Goal: Task Accomplishment & Management: Complete application form

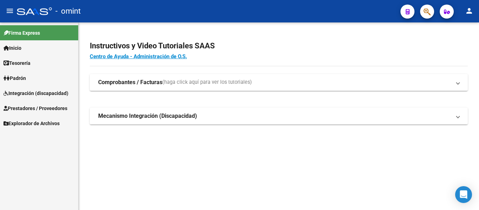
click at [20, 90] on span "Integración (discapacidad)" at bounding box center [36, 93] width 65 height 8
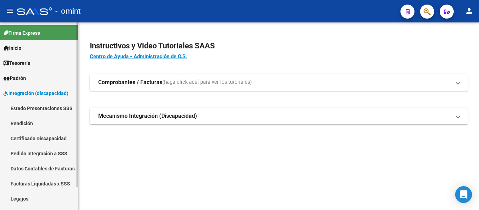
drag, startPoint x: 28, startPoint y: 195, endPoint x: 33, endPoint y: 196, distance: 5.4
click at [28, 196] on link "Legajos" at bounding box center [39, 198] width 78 height 15
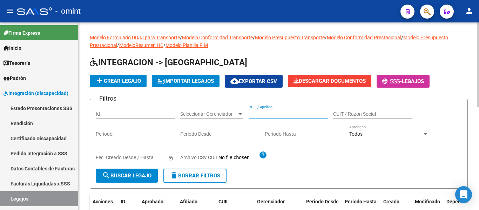
paste input "[PERSON_NAME] [PERSON_NAME]"
type input "[PERSON_NAME] [PERSON_NAME]"
click at [137, 176] on span "search Buscar Legajo" at bounding box center [126, 176] width 49 height 6
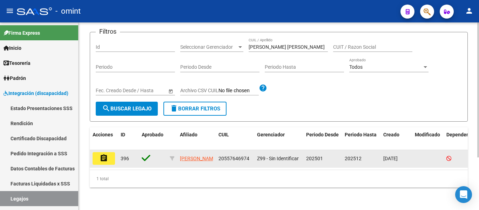
scroll to position [73, 0]
click at [104, 154] on mat-icon "assignment" at bounding box center [104, 158] width 8 height 8
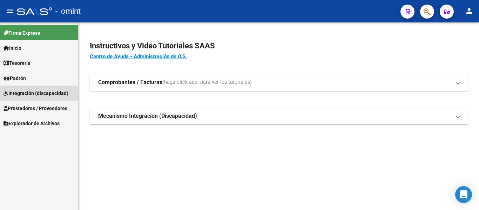
click at [39, 94] on span "Integración (discapacidad)" at bounding box center [36, 93] width 65 height 8
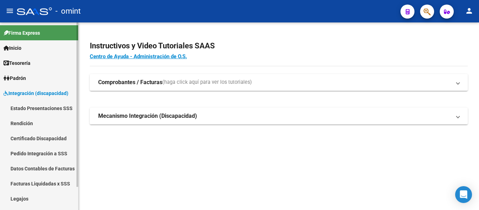
drag, startPoint x: 28, startPoint y: 197, endPoint x: 34, endPoint y: 196, distance: 6.1
click at [27, 198] on link "Legajos" at bounding box center [39, 198] width 78 height 15
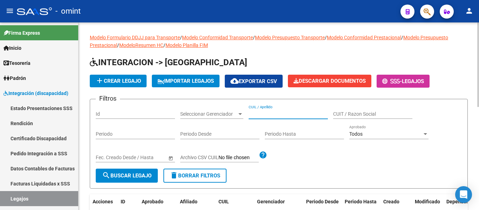
paste input "[PERSON_NAME] [PERSON_NAME]"
type input "[PERSON_NAME] [PERSON_NAME]"
click at [137, 177] on span "search Buscar Legajo" at bounding box center [126, 176] width 49 height 6
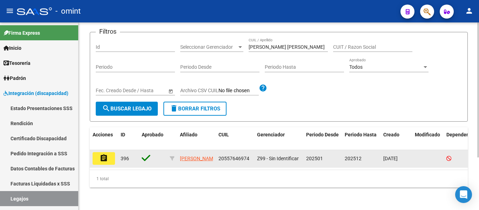
scroll to position [73, 0]
click at [95, 152] on button "assignment" at bounding box center [104, 158] width 22 height 13
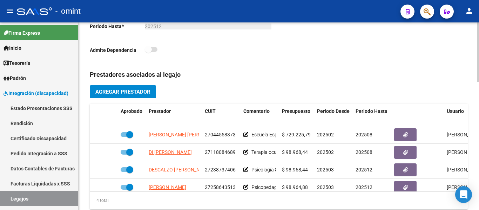
scroll to position [13, 0]
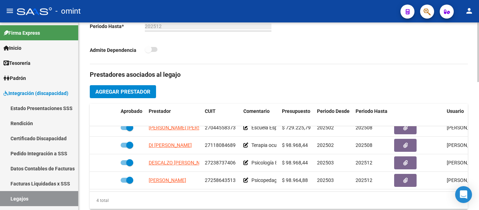
click at [137, 93] on span "Agregar Prestador" at bounding box center [122, 92] width 55 height 6
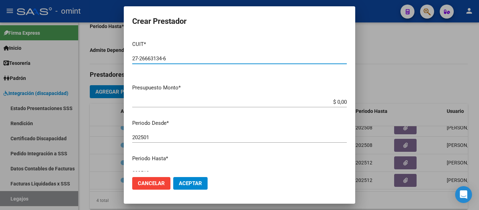
type input "27-26663134-6"
click at [341, 102] on input "$ 0,00" at bounding box center [239, 102] width 215 height 6
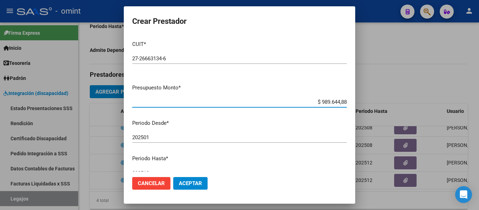
click at [334, 100] on input "$ 989.644,88" at bounding box center [239, 102] width 215 height 6
type input "$ 98.964,88"
click at [171, 136] on input "202501" at bounding box center [239, 137] width 215 height 6
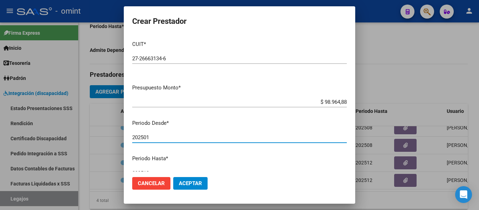
drag, startPoint x: 148, startPoint y: 137, endPoint x: 162, endPoint y: 167, distance: 32.8
click at [156, 155] on mat-dialog-content "CUIT * 27-26663134-6 Ingresar CUIT ARCA Padrón Presupuesto Monto * $ 98.964,88 …" at bounding box center [239, 103] width 231 height 136
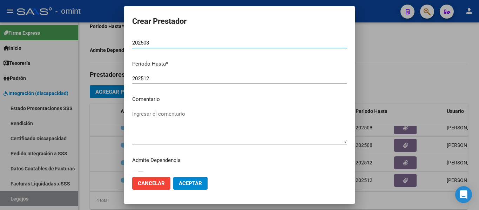
scroll to position [104, 0]
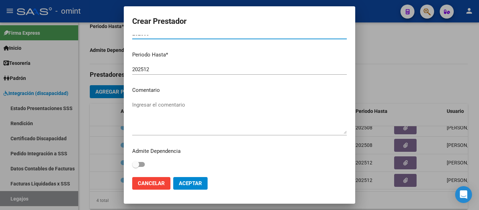
type input "202503"
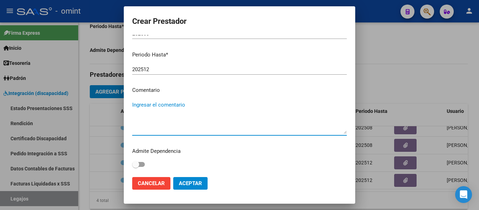
click at [143, 115] on textarea "Ingresar el comentario" at bounding box center [239, 117] width 215 height 33
drag, startPoint x: 171, startPoint y: 108, endPoint x: 168, endPoint y: 107, distance: 4.0
click at [168, 107] on textarea "fonoaudioliga" at bounding box center [239, 117] width 215 height 33
drag, startPoint x: 168, startPoint y: 107, endPoint x: 158, endPoint y: 105, distance: 10.3
click at [158, 105] on textarea "fonoaudioliga" at bounding box center [239, 117] width 215 height 33
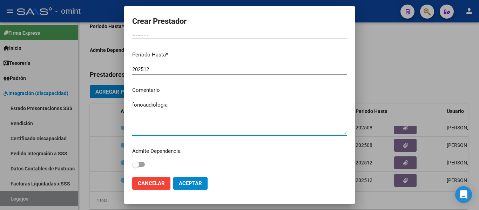
type textarea "fonoaudiologia"
click at [196, 185] on span "Aceptar" at bounding box center [190, 183] width 23 height 6
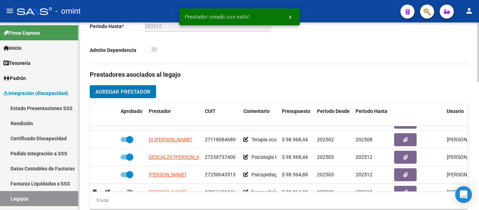
scroll to position [30, 0]
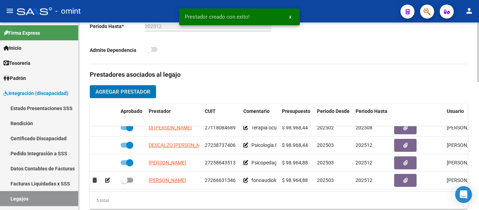
drag, startPoint x: 124, startPoint y: 175, endPoint x: 146, endPoint y: 184, distance: 23.6
click at [124, 177] on span at bounding box center [124, 180] width 7 height 7
click at [124, 183] on input "checkbox" at bounding box center [124, 183] width 0 height 0
checkbox input "true"
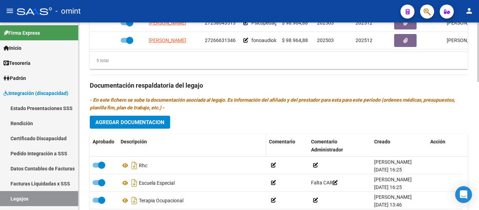
scroll to position [351, 0]
click at [141, 120] on span "Agregar Documentacion" at bounding box center [129, 122] width 69 height 6
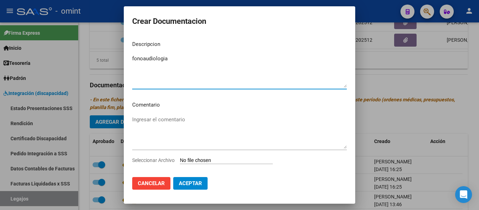
type textarea "fonoaudiologia"
click at [203, 161] on input "Seleccionar Archivo" at bounding box center [226, 160] width 93 height 7
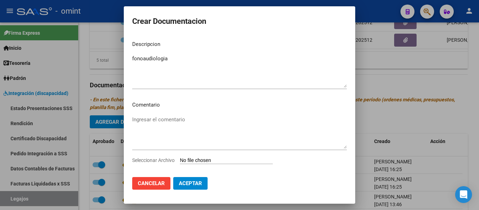
type input "C:\fakepath\pdf24_merged (6).pdf"
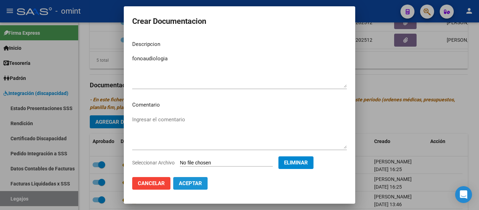
click at [191, 184] on span "Aceptar" at bounding box center [190, 183] width 23 height 6
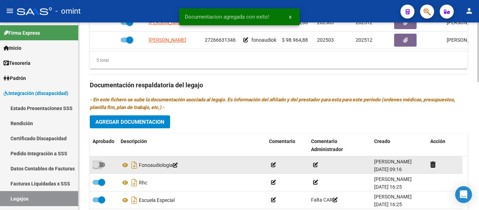
click at [98, 167] on span at bounding box center [96, 164] width 7 height 7
click at [96, 167] on input "checkbox" at bounding box center [96, 167] width 0 height 0
checkbox input "true"
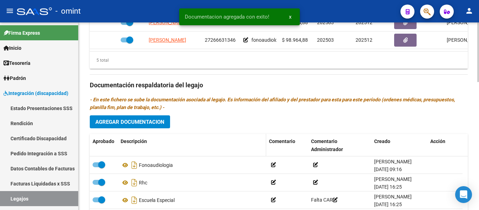
click at [214, 153] on datatable-header-cell "Descripción" at bounding box center [192, 145] width 148 height 23
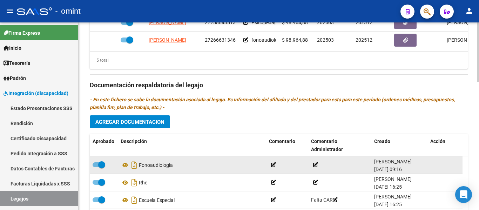
click at [186, 165] on div "Fonoaudiologia" at bounding box center [192, 165] width 143 height 11
click at [135, 165] on icon "Descargar documento" at bounding box center [134, 165] width 9 height 11
click at [125, 166] on icon at bounding box center [125, 165] width 9 height 8
